Goal: Task Accomplishment & Management: Use online tool/utility

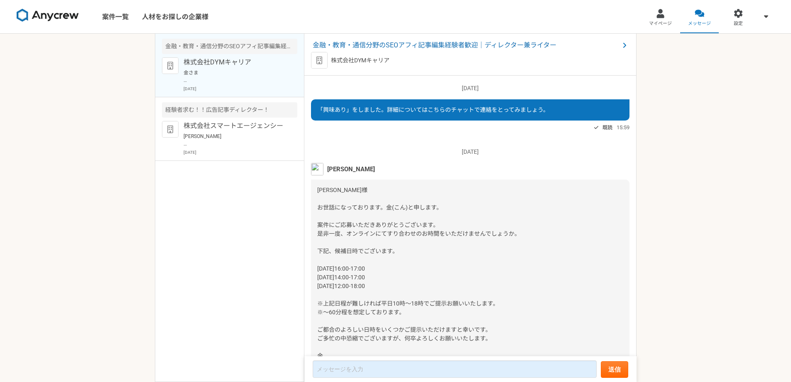
scroll to position [178, 0]
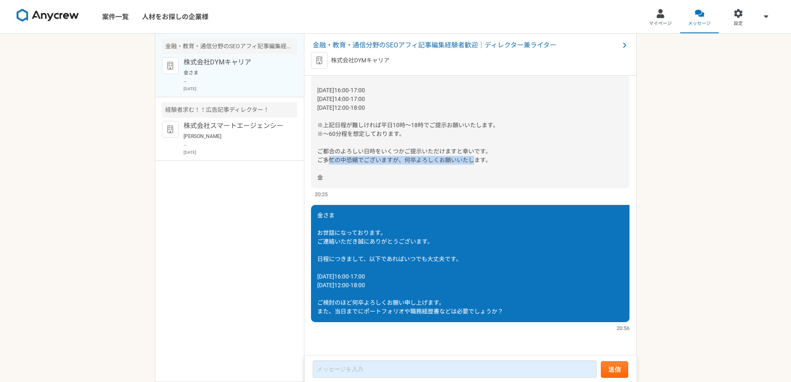
drag, startPoint x: 359, startPoint y: 157, endPoint x: 359, endPoint y: 170, distance: 13.7
click at [359, 170] on div "[PERSON_NAME]様 お世話になっております。金(こん)と申します。 案件にご応募いただきありがとうございます。 是非一度、オンラインにてすり合わせの…" at bounding box center [470, 94] width 319 height 187
click at [392, 315] on div "金さま お世話になっております。 ご連絡いただき誠にありがとうございます。 日程につきまして、以下であればいつでも大丈夫です。 [DATE]16:00-17:…" at bounding box center [470, 263] width 319 height 117
click at [392, 312] on span "金さま お世話になっております。 ご連絡いただき誠にありがとうございます。 日程につきまして、以下であればいつでも大丈夫です。 [DATE]16:00-17:…" at bounding box center [410, 263] width 186 height 103
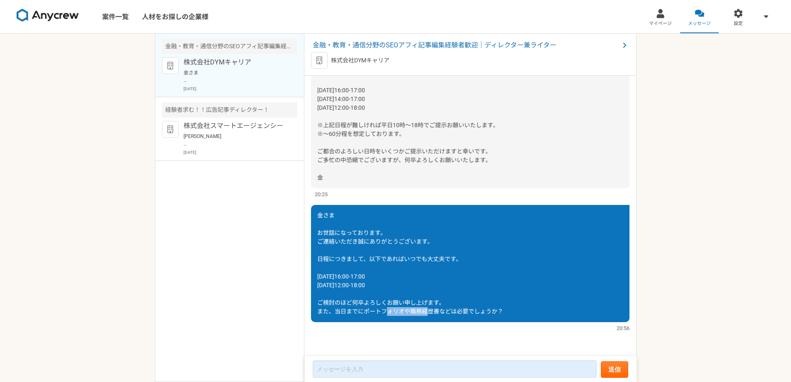
click at [392, 312] on span "金さま お世話になっております。 ご連絡いただき誠にありがとうございます。 日程につきまして、以下であればいつでも大丈夫です。 [DATE]16:00-17:…" at bounding box center [410, 263] width 186 height 103
click at [418, 310] on span "金さま お世話になっております。 ご連絡いただき誠にありがとうございます。 日程につきまして、以下であればいつでも大丈夫です。 [DATE]16:00-17:…" at bounding box center [410, 263] width 186 height 103
click at [363, 103] on div "[PERSON_NAME]様 お世話になっております。金(こん)と申します。 案件にご応募いただきありがとうございます。 是非一度、オンラインにてすり合わせの…" at bounding box center [470, 94] width 319 height 187
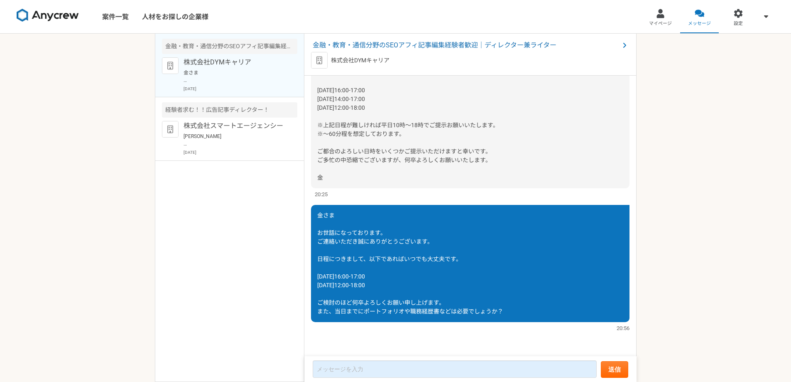
click at [358, 91] on span "[PERSON_NAME]様 お世話になっております。金(こん)と申します。 案件にご応募いただきありがとうございます。 是非一度、オンラインにてすり合わせの…" at bounding box center [418, 94] width 203 height 172
click at [357, 101] on span "[PERSON_NAME]様 お世話になっております。金(こん)と申します。 案件にご応募いただきありがとうございます。 是非一度、オンラインにてすり合わせの…" at bounding box center [418, 94] width 203 height 172
click at [357, 102] on span "[PERSON_NAME]様 お世話になっております。金(こん)と申します。 案件にご応募いただきありがとうございます。 是非一度、オンラインにてすり合わせの…" at bounding box center [418, 94] width 203 height 172
click at [371, 99] on span "[PERSON_NAME]様 お世話になっております。金(こん)と申します。 案件にご応募いただきありがとうございます。 是非一度、オンラインにてすり合わせの…" at bounding box center [418, 94] width 203 height 172
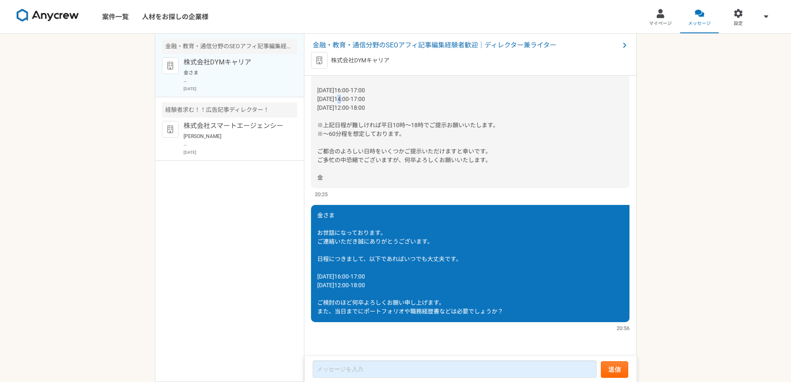
click at [371, 99] on span "[PERSON_NAME]様 お世話になっております。金(こん)と申します。 案件にご応募いただきありがとうございます。 是非一度、オンラインにてすり合わせの…" at bounding box center [418, 94] width 203 height 172
click at [356, 97] on span "[PERSON_NAME]様 お世話になっております。金(こん)と申します。 案件にご応募いただきありがとうございます。 是非一度、オンラインにてすり合わせの…" at bounding box center [418, 94] width 203 height 172
click at [356, 88] on span "[PERSON_NAME]様 お世話になっております。金(こん)と申します。 案件にご応募いただきありがとうございます。 是非一度、オンラインにてすり合わせの…" at bounding box center [418, 94] width 203 height 172
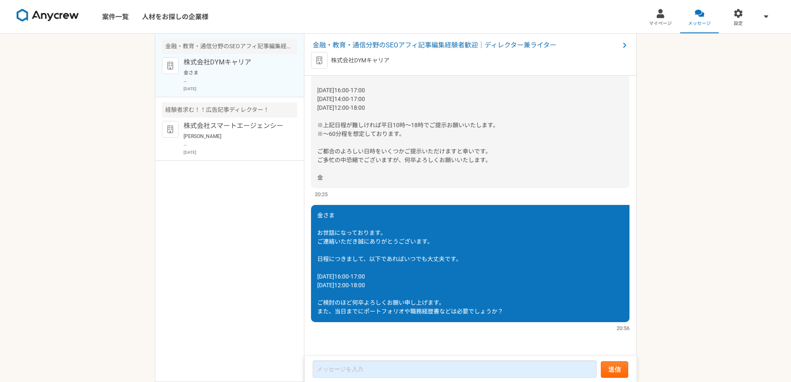
click at [368, 88] on span "[PERSON_NAME]様 お世話になっております。金(こん)と申します。 案件にご応募いただきありがとうございます。 是非一度、オンラインにてすり合わせの…" at bounding box center [418, 94] width 203 height 172
click at [374, 88] on span "[PERSON_NAME]様 お世話になっております。金(こん)と申します。 案件にご応募いただきありがとうございます。 是非一度、オンラインにてすり合わせの…" at bounding box center [418, 94] width 203 height 172
click at [368, 123] on span "[PERSON_NAME]様 お世話になっております。金(こん)と申します。 案件にご応募いただきありがとうございます。 是非一度、オンラインにてすり合わせの…" at bounding box center [418, 94] width 203 height 172
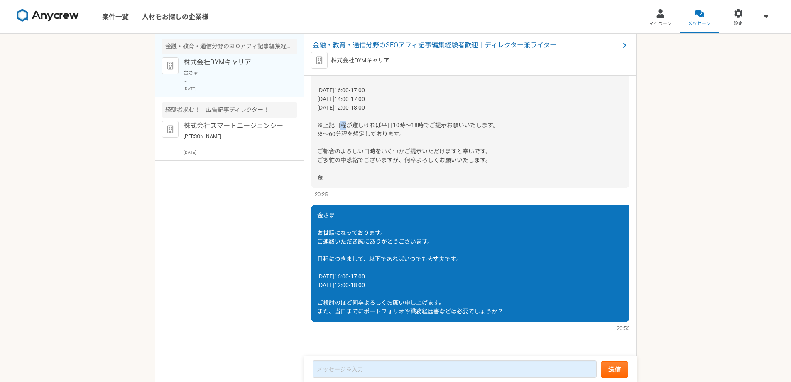
click at [368, 123] on span "[PERSON_NAME]様 お世話になっております。金(こん)と申します。 案件にご応募いただきありがとうございます。 是非一度、オンラインにてすり合わせの…" at bounding box center [418, 94] width 203 height 172
click at [415, 123] on span "[PERSON_NAME]様 お世話になっております。金(こん)と申します。 案件にご応募いただきありがとうございます。 是非一度、オンラインにてすり合わせの…" at bounding box center [418, 94] width 203 height 172
click at [385, 123] on span "[PERSON_NAME]様 お世話になっております。金(こん)と申します。 案件にご応募いただきありがとうございます。 是非一度、オンラインにてすり合わせの…" at bounding box center [418, 94] width 203 height 172
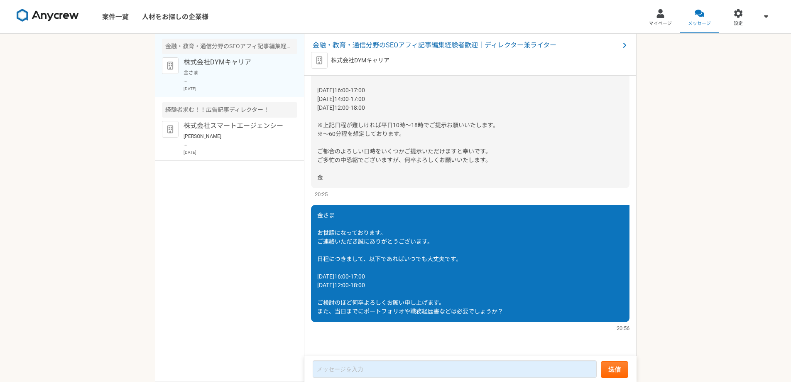
click at [323, 125] on span "[PERSON_NAME]様 お世話になっております。金(こん)と申します。 案件にご応募いただきありがとうございます。 是非一度、オンラインにてすり合わせの…" at bounding box center [418, 94] width 203 height 172
click at [245, 64] on p "株式会社DYMキャリア" at bounding box center [235, 62] width 103 height 10
click at [257, 135] on p "[PERSON_NAME] お世話になっております。ご連絡ありがとうございます。 下記、ご質問の回答になります。何卒よろしくお願い申し上げます。 ・アフィリエ…" at bounding box center [235, 139] width 103 height 15
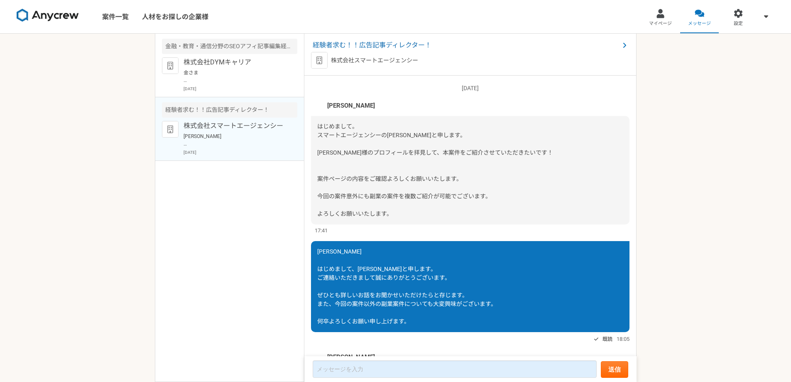
scroll to position [331, 0]
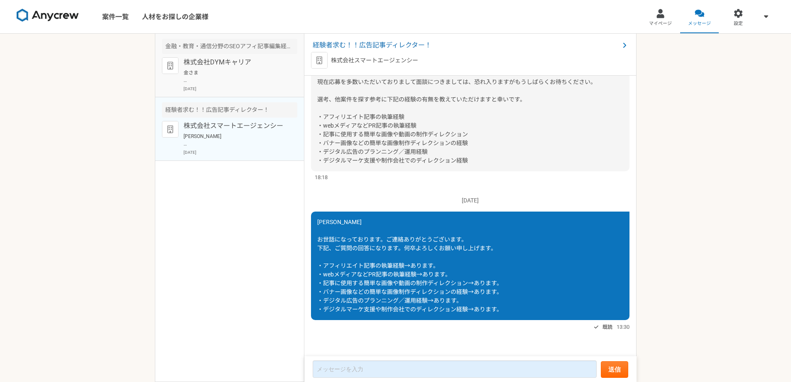
click at [259, 80] on p "金さま お世話になっております。 ご連絡いただき誠にありがとうございます。 日程につきまして、以下であればいつでも大丈夫です。 [DATE]16:00-17:…" at bounding box center [235, 76] width 103 height 15
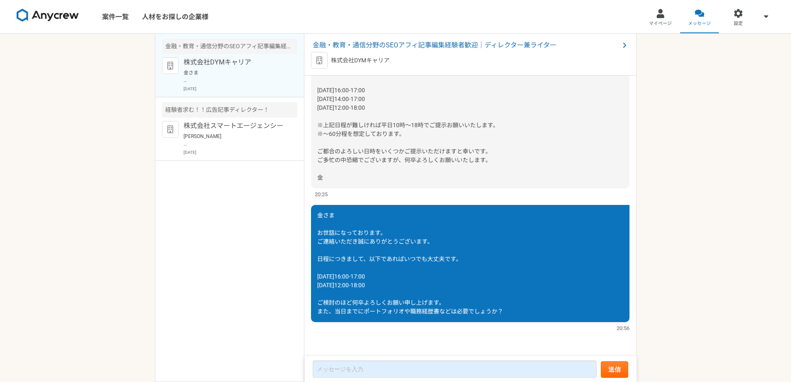
click at [65, 15] on img at bounding box center [48, 15] width 62 height 13
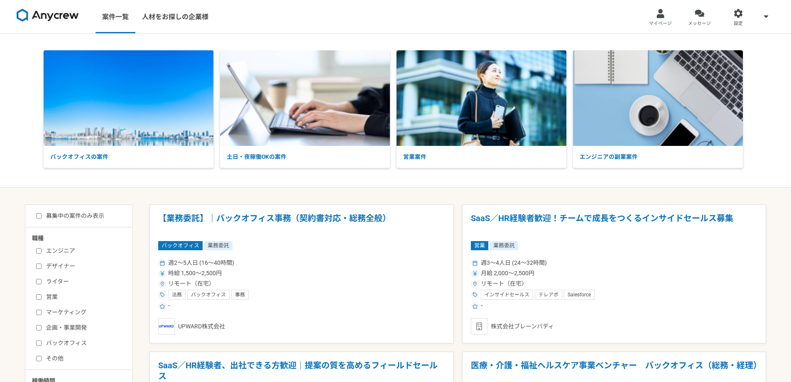
click at [58, 278] on label "ライター" at bounding box center [84, 281] width 96 height 9
click at [42, 279] on input "ライター" at bounding box center [38, 281] width 5 height 5
checkbox input "true"
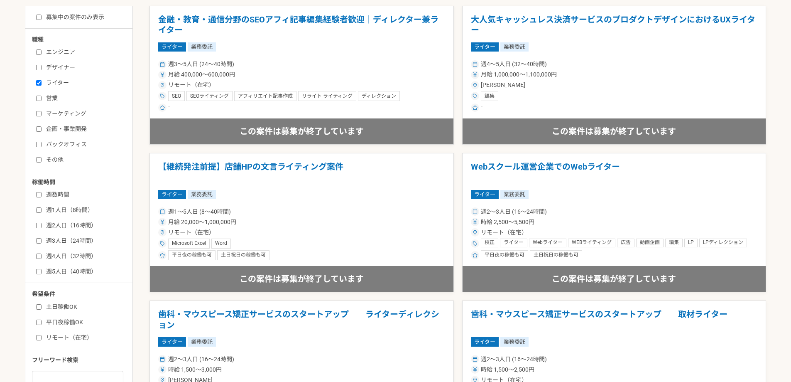
scroll to position [152, 0]
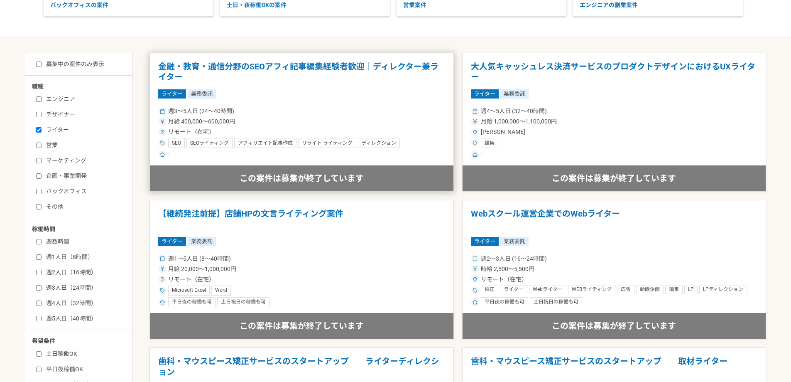
click at [277, 67] on h1 "金融・教育・通信分野のSEOアフィ記事編集経験者歓迎｜ディレクター兼ライター" at bounding box center [301, 71] width 287 height 21
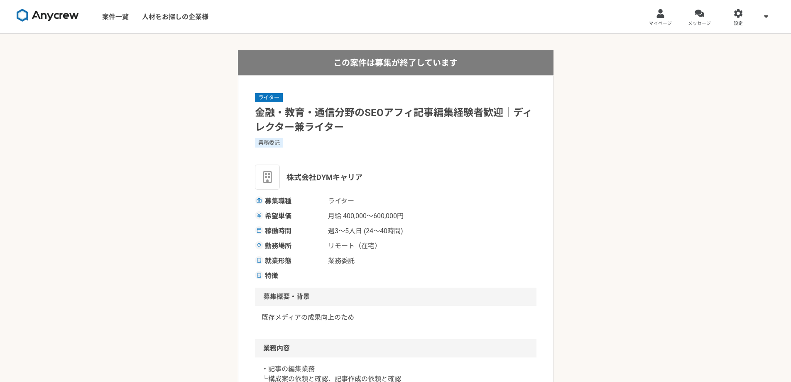
click at [49, 15] on img at bounding box center [48, 15] width 62 height 13
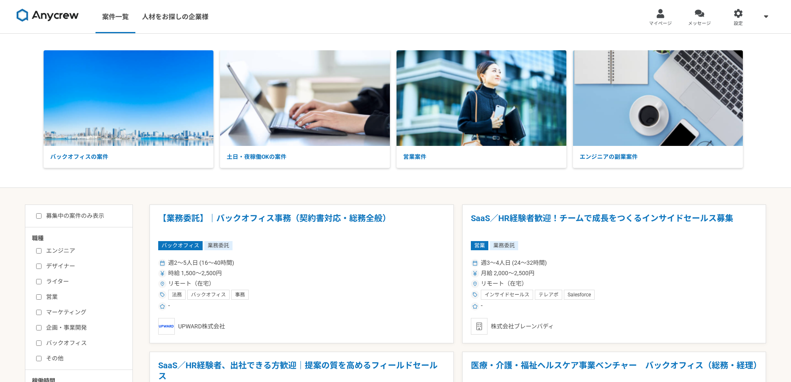
click at [37, 282] on input "ライター" at bounding box center [38, 281] width 5 height 5
checkbox input "true"
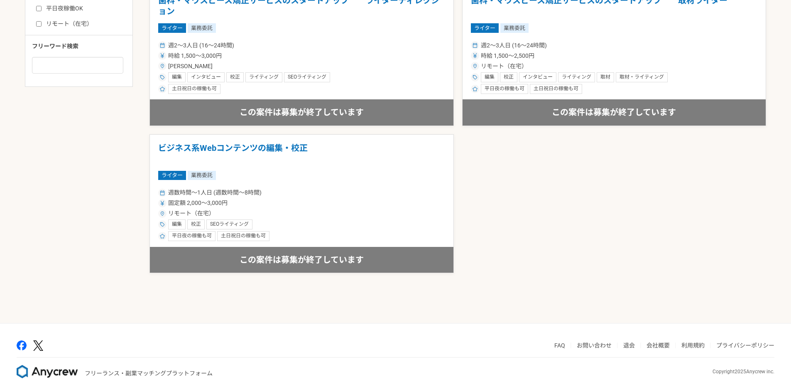
scroll to position [525, 0]
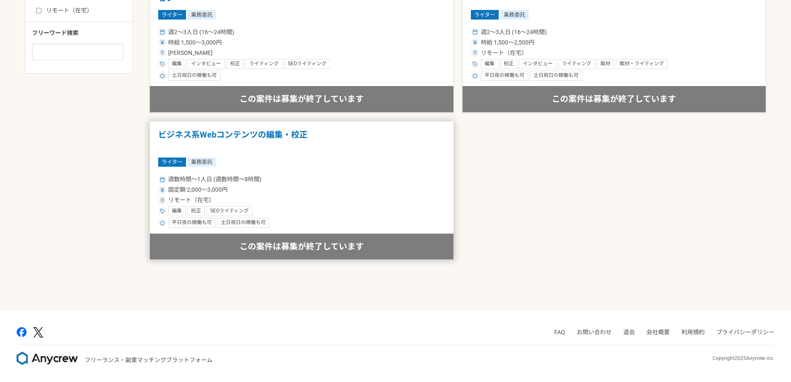
click at [309, 196] on div "リモート（在宅）" at bounding box center [301, 200] width 287 height 9
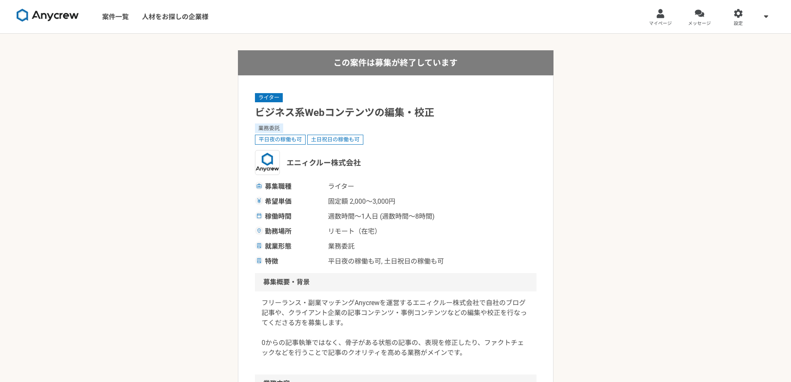
click at [341, 114] on h1 "ビジネス系Webコンテンツの編集・校正" at bounding box center [396, 112] width 282 height 15
click at [331, 221] on span "週数時間〜1人日 (週数時間〜8時間)" at bounding box center [381, 216] width 107 height 10
click at [356, 215] on span "週数時間〜1人日 (週数時間〜8時間)" at bounding box center [381, 216] width 107 height 10
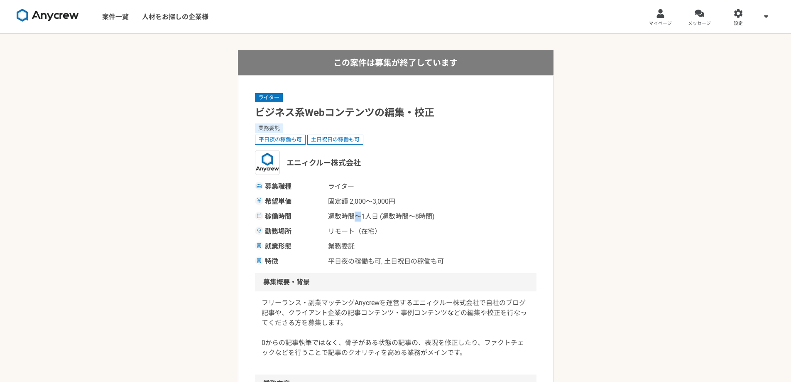
click at [356, 215] on span "週数時間〜1人日 (週数時間〜8時間)" at bounding box center [381, 216] width 107 height 10
click at [366, 215] on span "週数時間〜1人日 (週数時間〜8時間)" at bounding box center [381, 216] width 107 height 10
click at [361, 259] on span "平日夜の稼働も可, 土日祝日の稼働も可" at bounding box center [386, 261] width 116 height 10
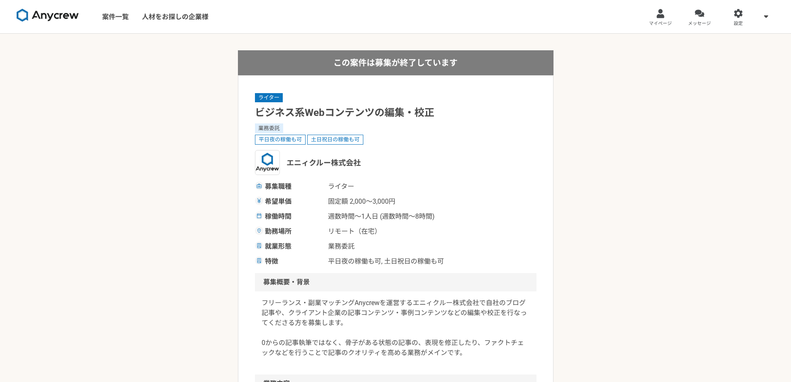
click at [335, 302] on p "フリーランス・副業マッチングAnycrewを運営するエニィクルー株式会社で自社のブログ記事や、クライアント企業の記事コンテンツ・事例コンテンツなどの編集や校正…" at bounding box center [396, 328] width 268 height 60
click at [391, 303] on p "フリーランス・副業マッチングAnycrewを運営するエニィクルー株式会社で自社のブログ記事や、クライアント企業の記事コンテンツ・事例コンテンツなどの編集や校正…" at bounding box center [396, 328] width 268 height 60
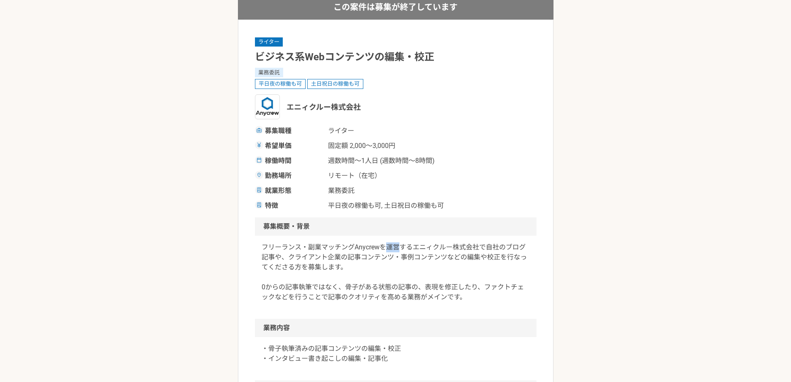
scroll to position [83, 0]
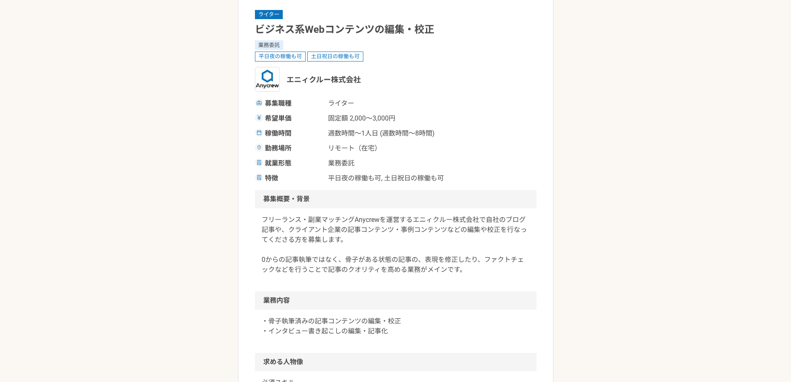
click at [284, 231] on p "フリーランス・副業マッチングAnycrewを運営するエニィクルー株式会社で自社のブログ記事や、クライアント企業の記事コンテンツ・事例コンテンツなどの編集や校正…" at bounding box center [396, 245] width 268 height 60
click at [311, 233] on p "フリーランス・副業マッチングAnycrewを運営するエニィクルー株式会社で自社のブログ記事や、クライアント企業の記事コンテンツ・事例コンテンツなどの編集や校正…" at bounding box center [396, 245] width 268 height 60
click at [312, 233] on p "フリーランス・副業マッチングAnycrewを運営するエニィクルー株式会社で自社のブログ記事や、クライアント企業の記事コンテンツ・事例コンテンツなどの編集や校正…" at bounding box center [396, 245] width 268 height 60
click at [311, 245] on p "フリーランス・副業マッチングAnycrewを運営するエニィクルー株式会社で自社のブログ記事や、クライアント企業の記事コンテンツ・事例コンテンツなどの編集や校正…" at bounding box center [396, 245] width 268 height 60
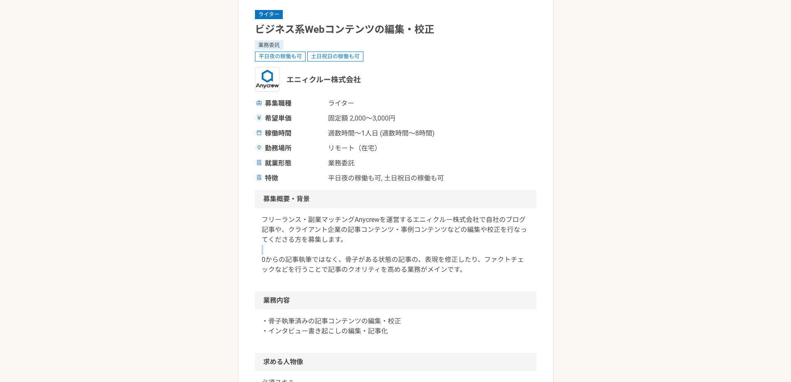
click at [311, 245] on p "フリーランス・副業マッチングAnycrewを運営するエニィクルー株式会社で自社のブログ記事や、クライアント企業の記事コンテンツ・事例コンテンツなどの編集や校正…" at bounding box center [396, 245] width 268 height 60
click at [356, 260] on p "フリーランス・副業マッチングAnycrewを運営するエニィクルー株式会社で自社のブログ記事や、クライアント企業の記事コンテンツ・事例コンテンツなどの編集や校正…" at bounding box center [396, 245] width 268 height 60
click at [333, 262] on p "フリーランス・副業マッチングAnycrewを運営するエニィクルー株式会社で自社のブログ記事や、クライアント企業の記事コンテンツ・事例コンテンツなどの編集や校正…" at bounding box center [396, 245] width 268 height 60
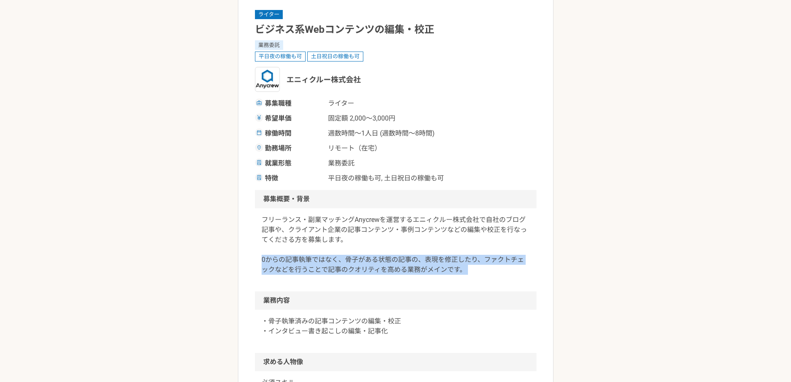
click at [333, 262] on p "フリーランス・副業マッチングAnycrewを運営するエニィクルー株式会社で自社のブログ記事や、クライアント企業の記事コンテンツ・事例コンテンツなどの編集や校正…" at bounding box center [396, 245] width 268 height 60
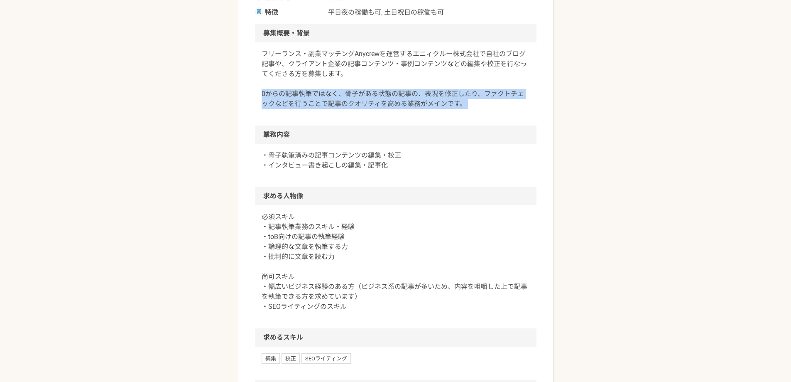
scroll to position [249, 0]
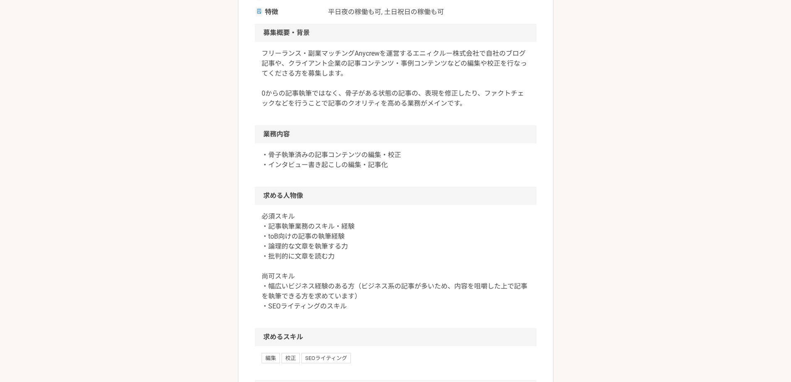
click at [277, 225] on p "必須スキル ・記事執筆業務のスキル・経験 ・toB向けの記事の執筆経験 ・論理的な文章を執筆する力 ・批判的に文章を読む力 尚可スキル ・幅広いビジネス経験の…" at bounding box center [396, 261] width 268 height 100
click at [275, 242] on p "必須スキル ・記事執筆業務のスキル・経験 ・toB向けの記事の執筆経験 ・論理的な文章を執筆する力 ・批判的に文章を読む力 尚可スキル ・幅広いビジネス経験の…" at bounding box center [396, 261] width 268 height 100
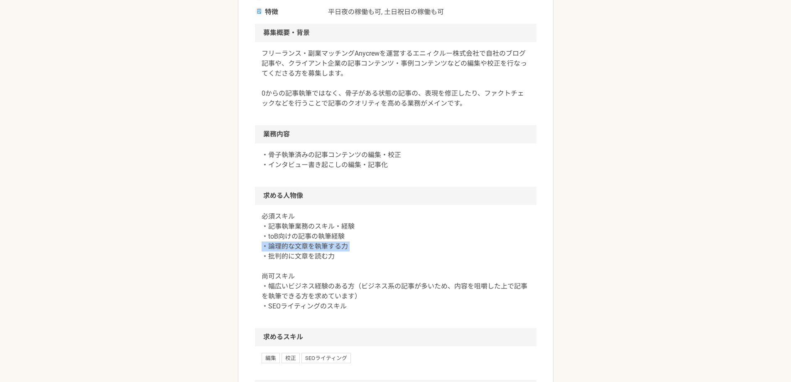
click at [275, 242] on p "必須スキル ・記事執筆業務のスキル・経験 ・toB向けの記事の執筆経験 ・論理的な文章を執筆する力 ・批判的に文章を読む力 尚可スキル ・幅広いビジネス経験の…" at bounding box center [396, 261] width 268 height 100
click at [276, 249] on p "必須スキル ・記事執筆業務のスキル・経験 ・toB向けの記事の執筆経験 ・論理的な文章を執筆する力 ・批判的に文章を読む力 尚可スキル ・幅広いビジネス経験の…" at bounding box center [396, 261] width 268 height 100
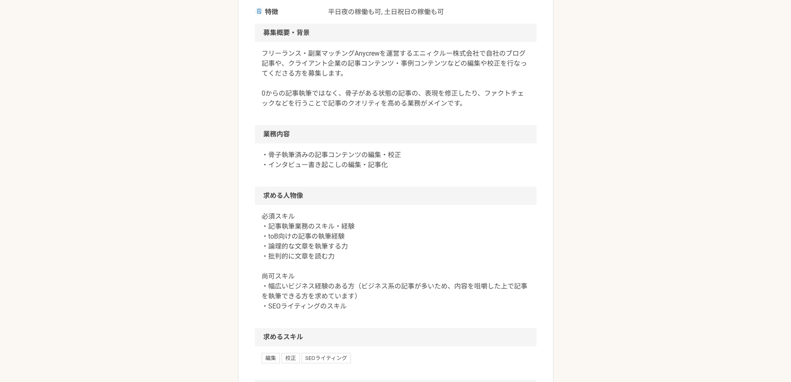
click at [275, 257] on p "必須スキル ・記事執筆業務のスキル・経験 ・toB向けの記事の執筆経験 ・論理的な文章を執筆する力 ・批判的に文章を読む力 尚可スキル ・幅広いビジネス経験の…" at bounding box center [396, 261] width 268 height 100
